Goal: Task Accomplishment & Management: Manage account settings

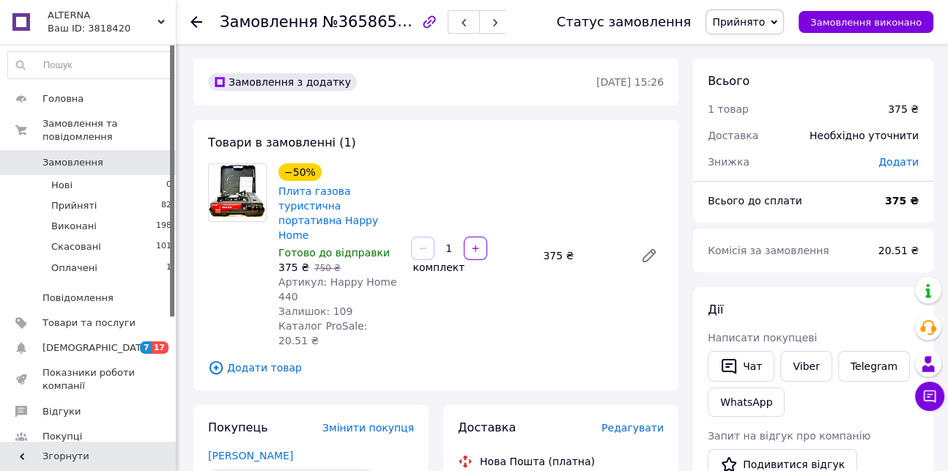
click at [192, 18] on icon at bounding box center [196, 22] width 12 height 12
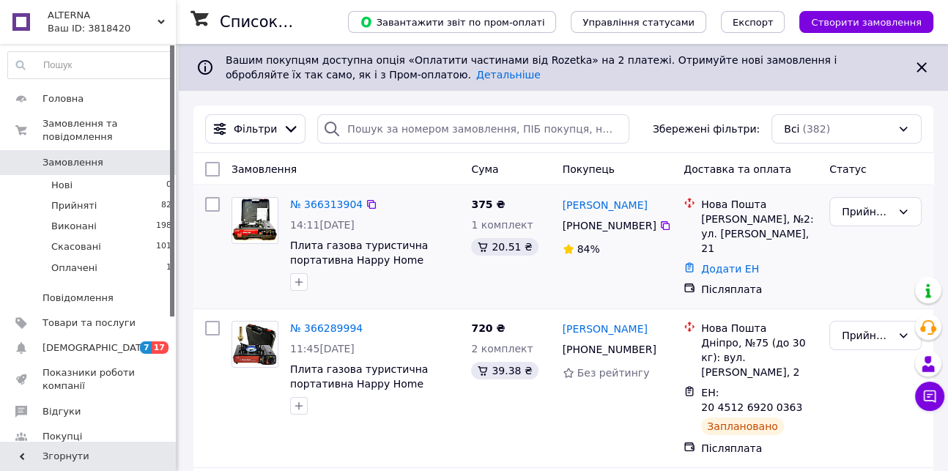
click at [325, 290] on div at bounding box center [374, 281] width 175 height 23
click at [393, 299] on div "№ 366313904 14:11, 12.10.2025 Плита газова туристична портативна Happy Home 375…" at bounding box center [563, 246] width 740 height 123
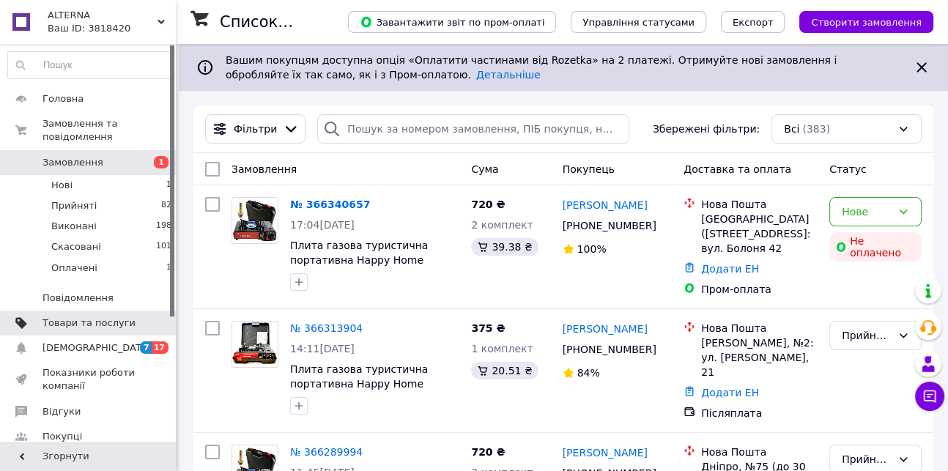
click at [67, 316] on span "Товари та послуги" at bounding box center [88, 322] width 93 height 13
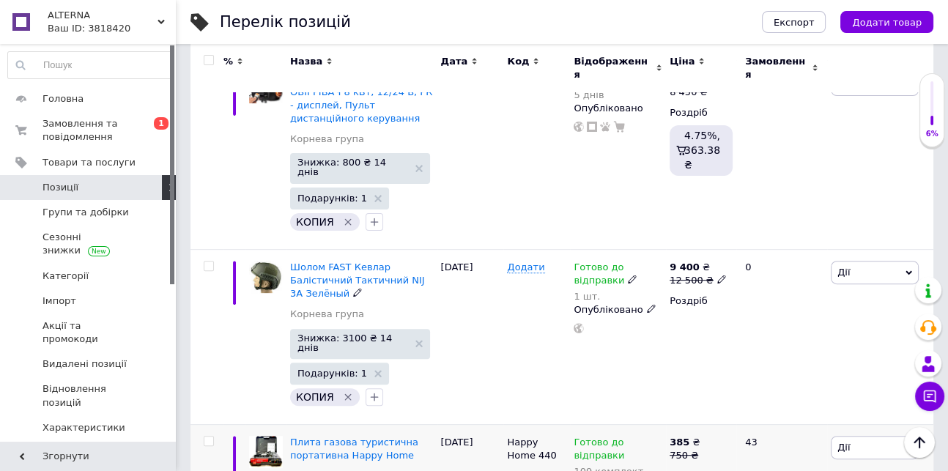
scroll to position [666, 0]
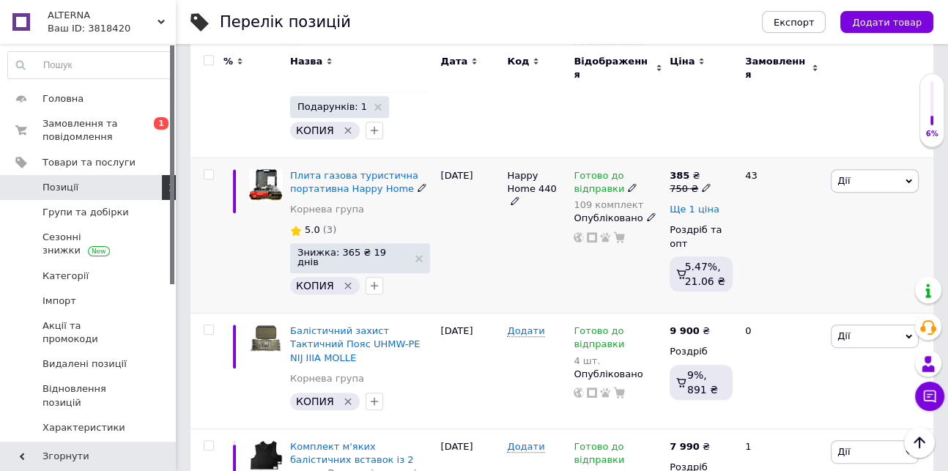
click at [699, 204] on span "Ще 1 ціна" at bounding box center [694, 210] width 50 height 12
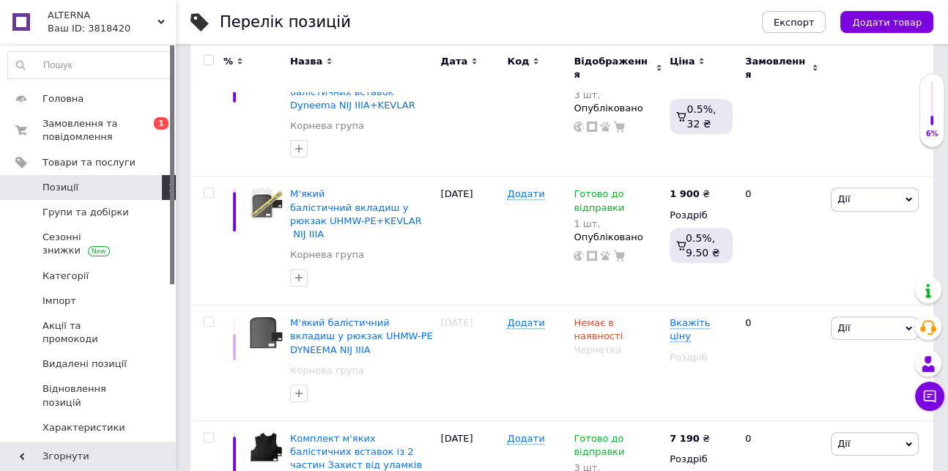
scroll to position [6350, 0]
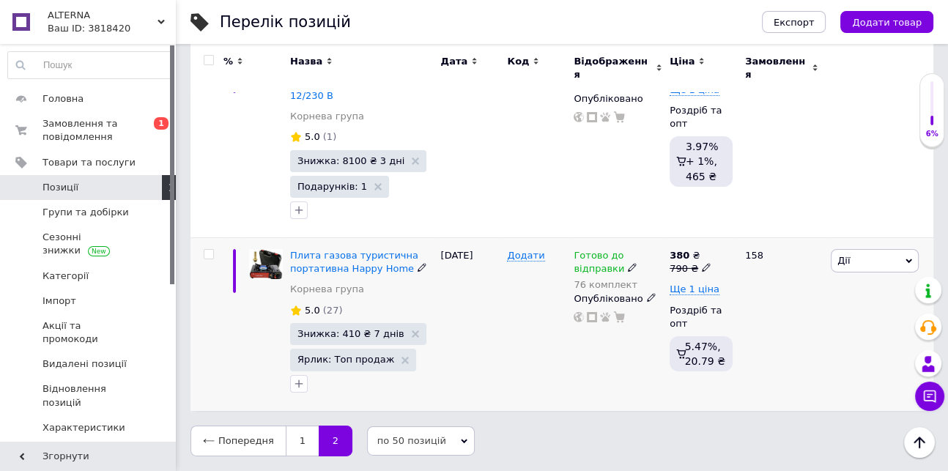
scroll to position [4219, 0]
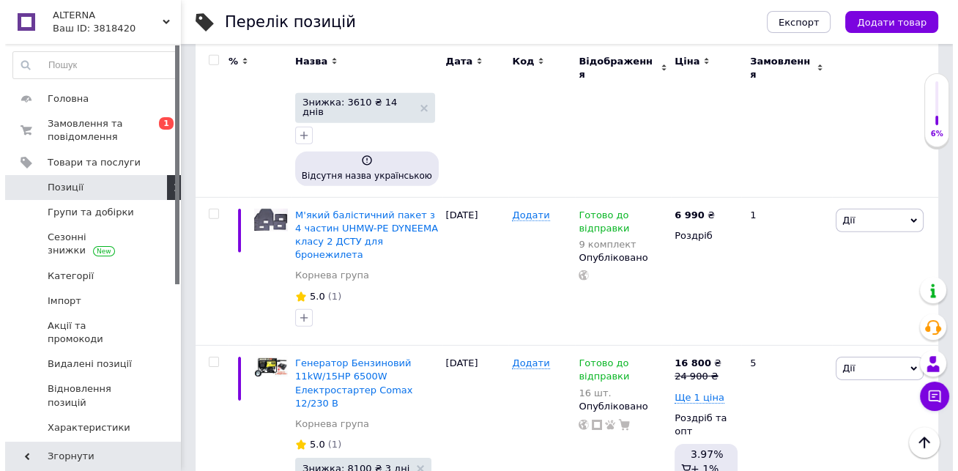
scroll to position [4230, 0]
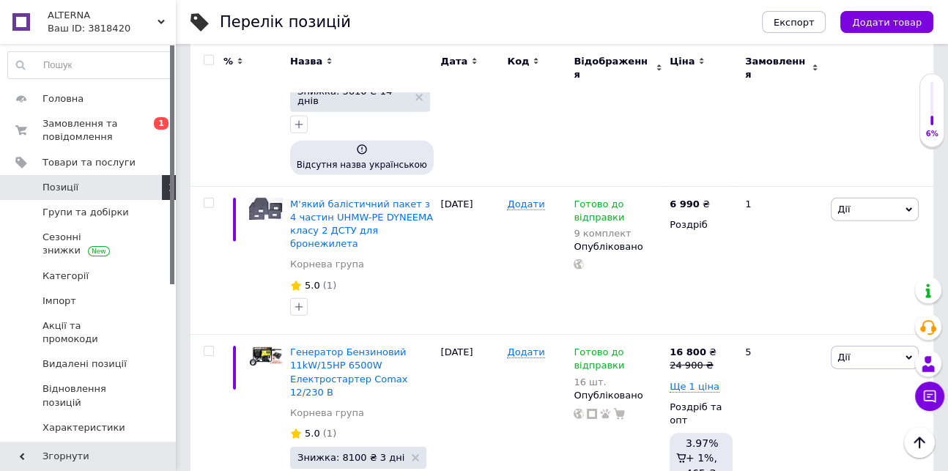
type input "365"
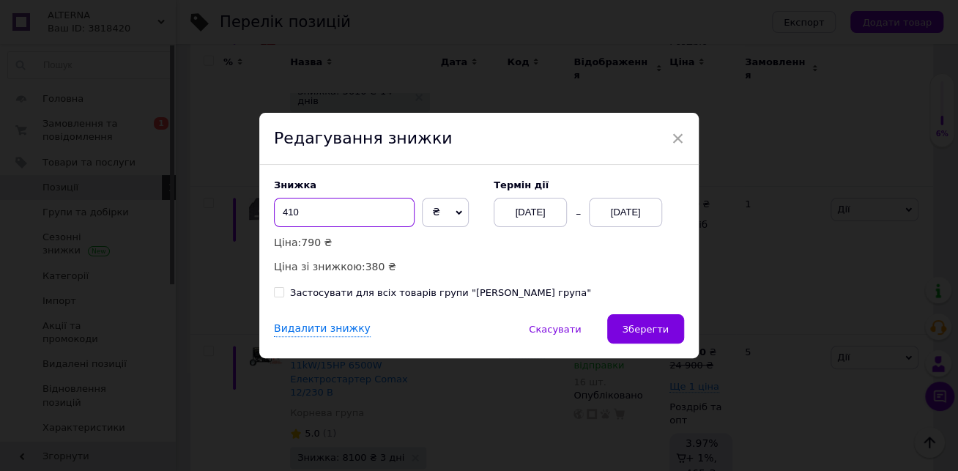
drag, startPoint x: 285, startPoint y: 212, endPoint x: 302, endPoint y: 214, distance: 17.7
click at [302, 214] on input "410" at bounding box center [344, 212] width 141 height 29
drag, startPoint x: 281, startPoint y: 210, endPoint x: 298, endPoint y: 210, distance: 16.8
click at [298, 210] on input "405" at bounding box center [344, 212] width 141 height 29
type input "3"
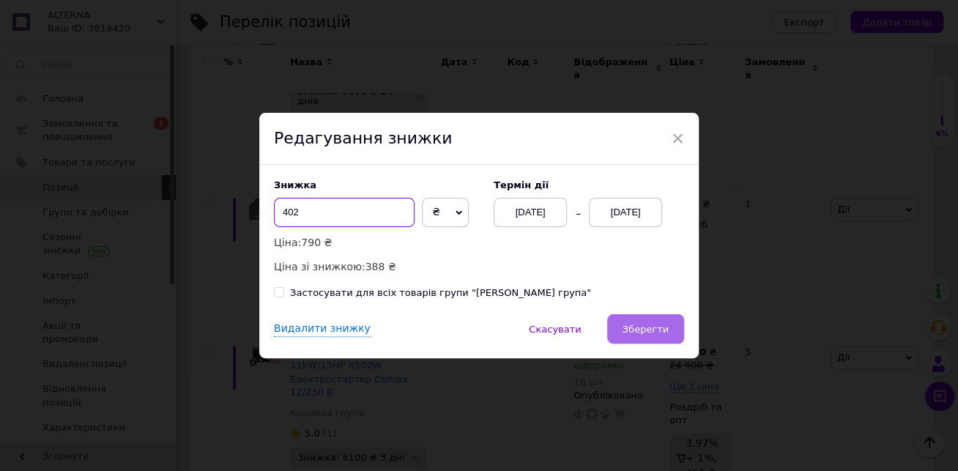
type input "402"
click at [627, 330] on span "Зберегти" at bounding box center [646, 329] width 46 height 11
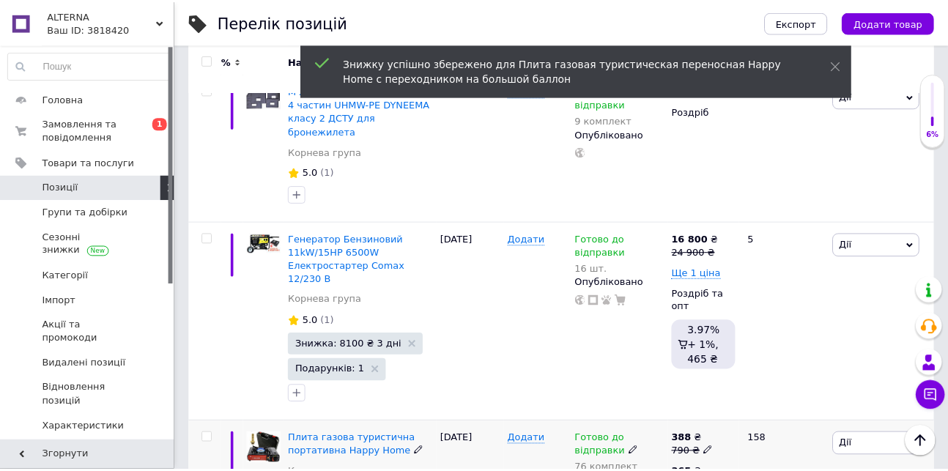
scroll to position [4178, 0]
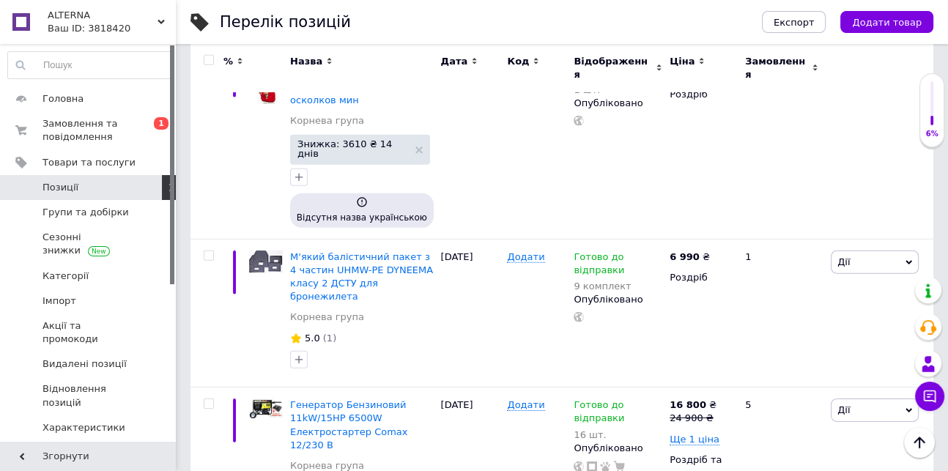
drag, startPoint x: 758, startPoint y: 295, endPoint x: 780, endPoint y: 295, distance: 22.0
type input "369"
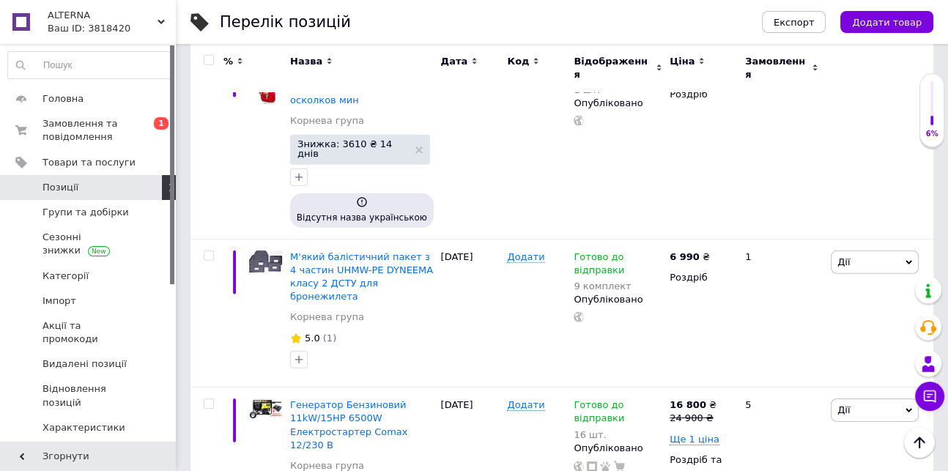
click at [70, 122] on span "Замовлення та повідомлення" at bounding box center [88, 130] width 93 height 26
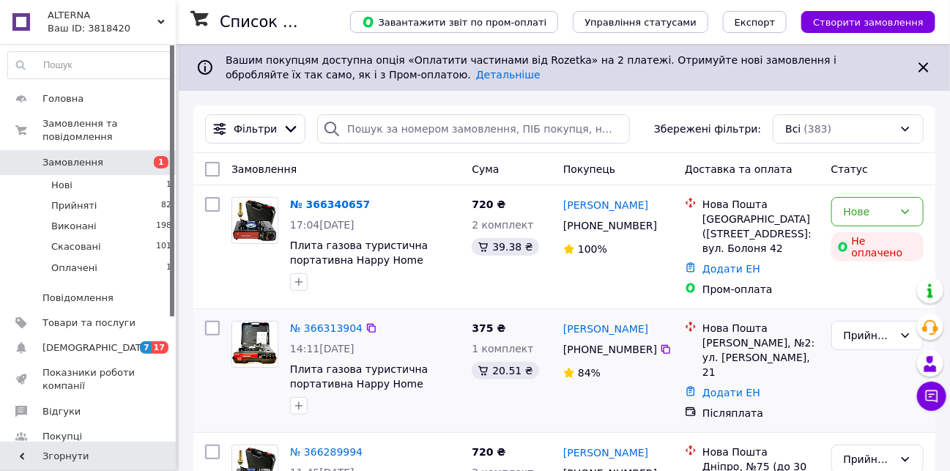
click at [363, 409] on div at bounding box center [375, 405] width 176 height 23
